Goal: Transaction & Acquisition: Purchase product/service

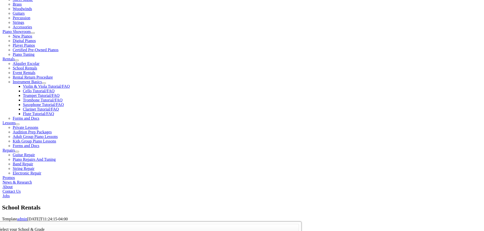
scroll to position [613, 0]
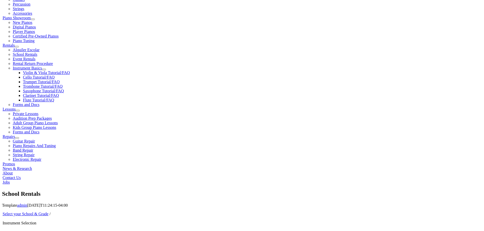
scroll to position [152, 0]
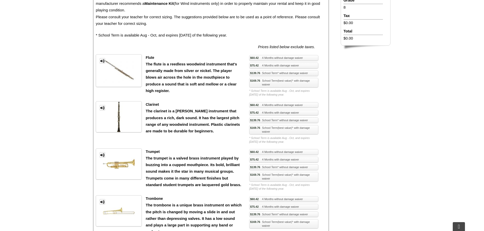
scroll to position [127, 0]
